Goal: Information Seeking & Learning: Learn about a topic

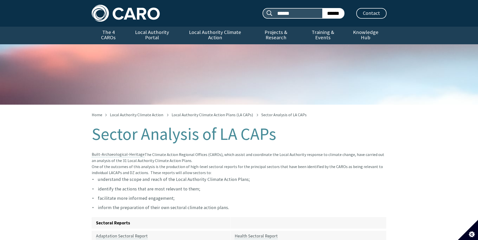
scroll to position [76, 0]
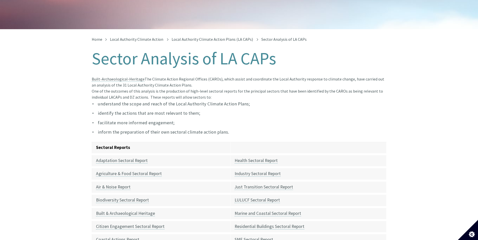
drag, startPoint x: 402, startPoint y: 74, endPoint x: 392, endPoint y: 62, distance: 15.3
click at [402, 71] on div "Home Local Authority Climate Action Local Authority Climate Action Plans (LA CA…" at bounding box center [239, 193] width 478 height 329
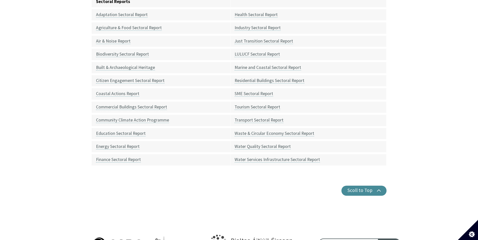
scroll to position [252, 0]
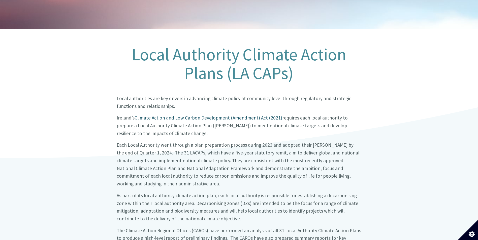
scroll to position [101, 0]
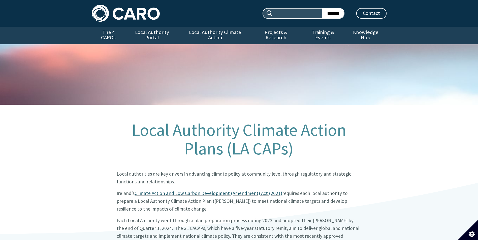
scroll to position [101, 0]
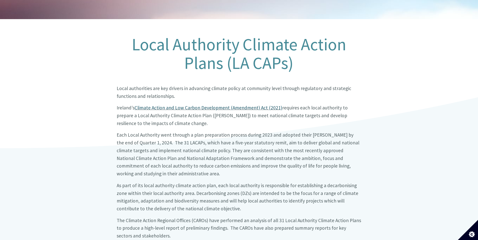
scroll to position [76, 0]
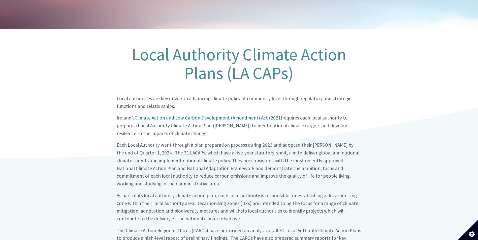
click at [155, 115] on link "Climate Action and Low Carbon Development (Amendment) Act (2021)" at bounding box center [209, 118] width 148 height 6
